Goal: Transaction & Acquisition: Purchase product/service

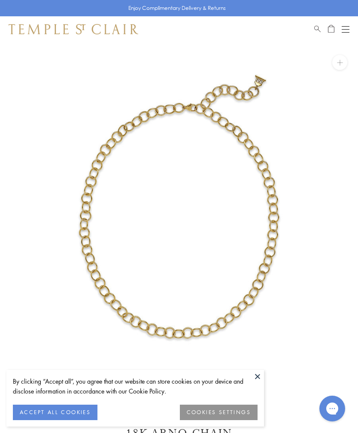
click at [261, 381] on button at bounding box center [257, 376] width 13 height 13
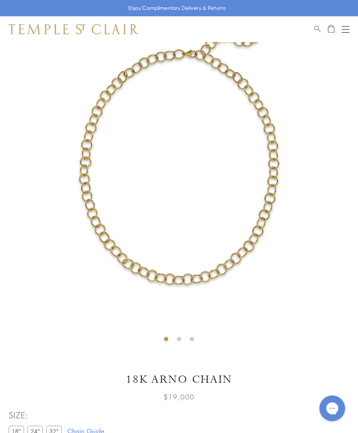
scroll to position [54, 0]
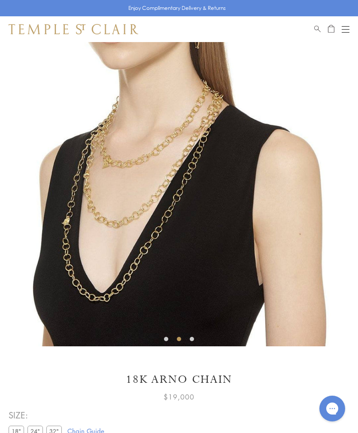
click at [256, 298] on img at bounding box center [179, 167] width 358 height 358
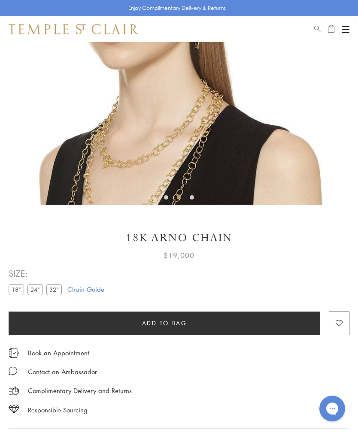
scroll to position [103, 0]
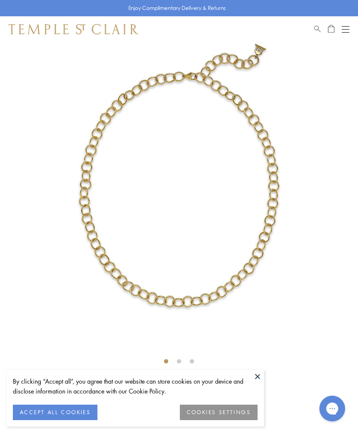
click at [259, 374] on button at bounding box center [257, 376] width 13 height 13
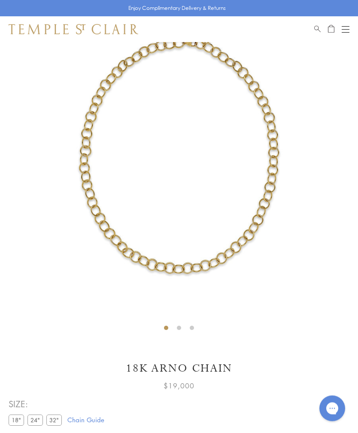
scroll to position [65, 0]
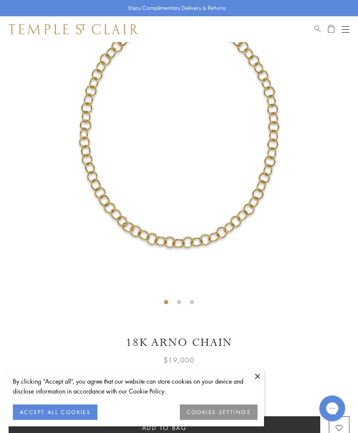
click at [263, 382] on button at bounding box center [257, 376] width 13 height 13
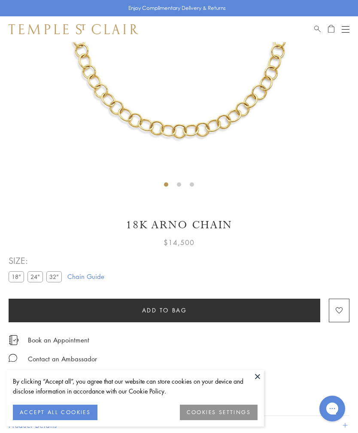
scroll to position [209, 0]
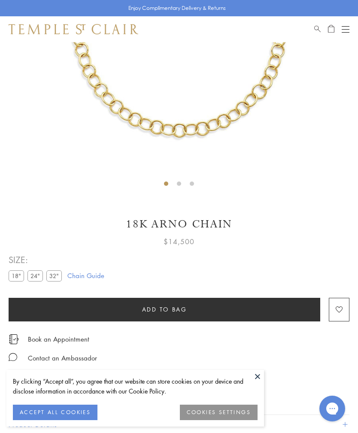
click at [57, 278] on label "32"" at bounding box center [53, 275] width 15 height 11
